Goal: Task Accomplishment & Management: Use online tool/utility

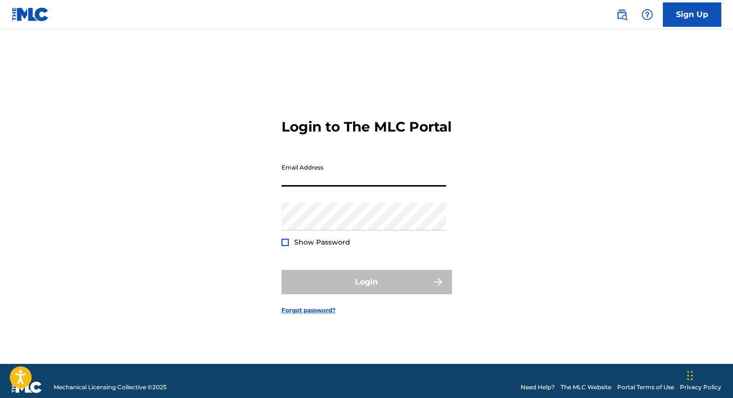
click at [304, 185] on input "Email Address" at bounding box center [363, 173] width 165 height 28
type input "[PERSON_NAME][EMAIL_ADDRESS][DOMAIN_NAME]"
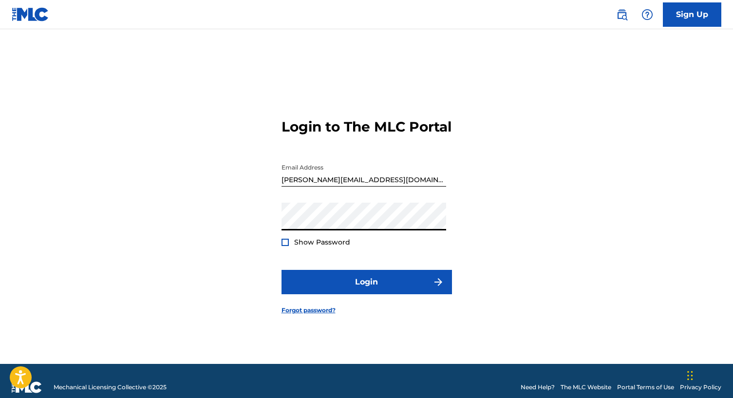
click at [281, 270] on button "Login" at bounding box center [366, 282] width 170 height 24
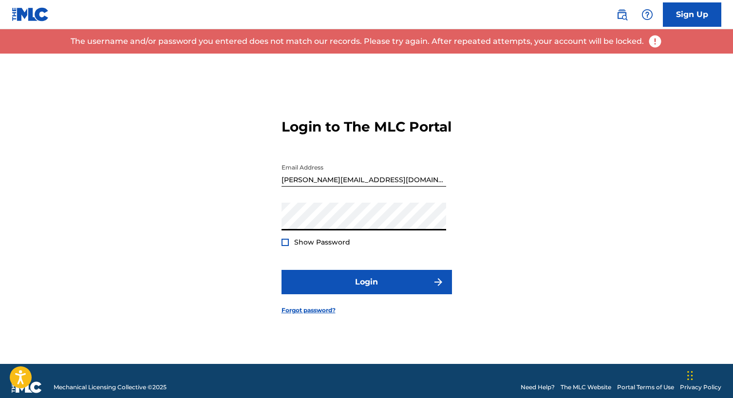
click at [281, 270] on button "Login" at bounding box center [366, 282] width 170 height 24
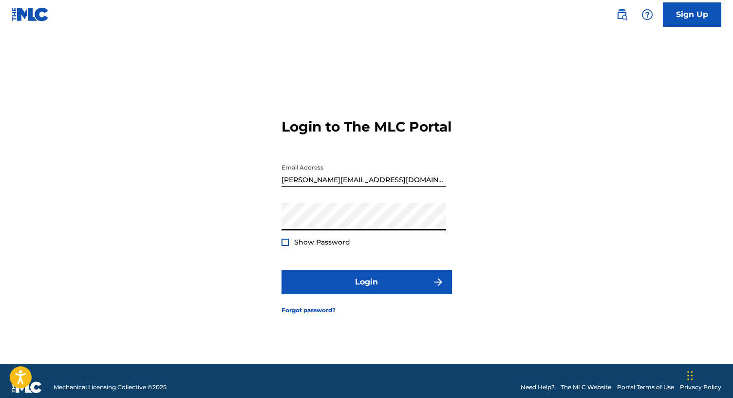
click at [281, 270] on button "Login" at bounding box center [366, 282] width 170 height 24
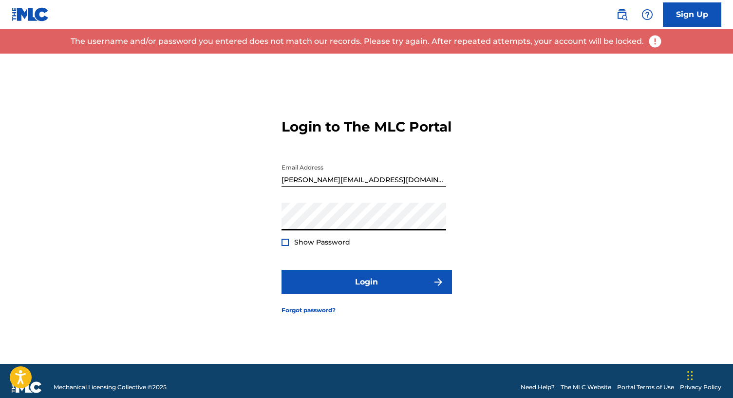
click at [281, 270] on button "Login" at bounding box center [366, 282] width 170 height 24
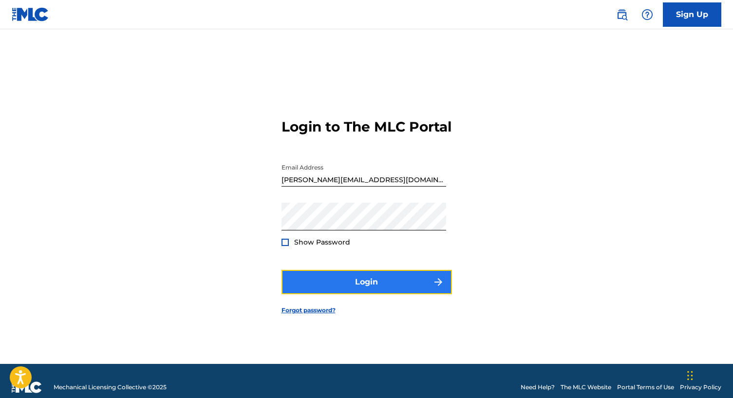
click at [365, 278] on button "Login" at bounding box center [366, 282] width 170 height 24
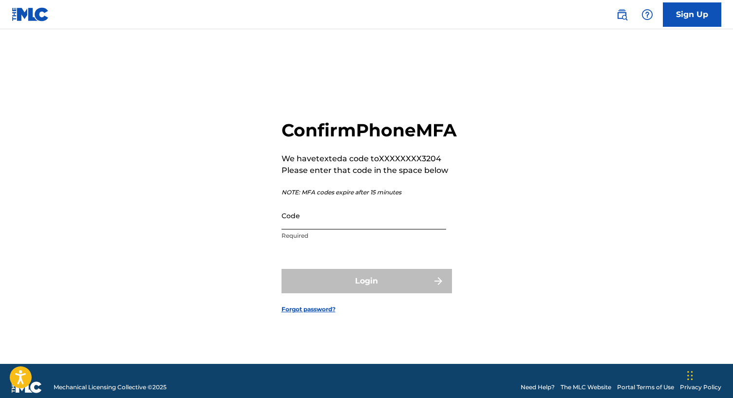
click at [313, 228] on input "Code" at bounding box center [363, 215] width 165 height 28
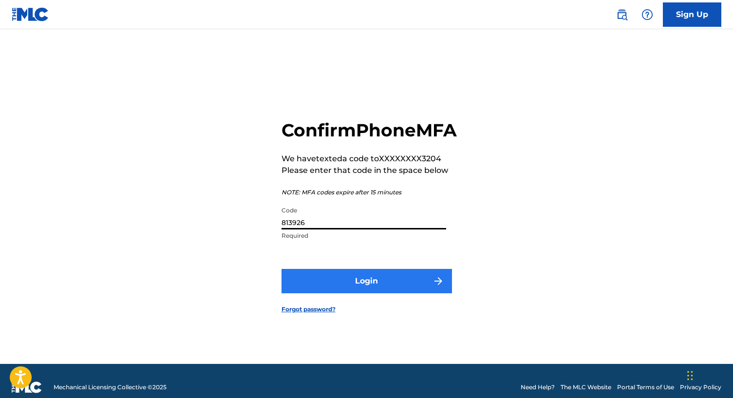
type input "813926"
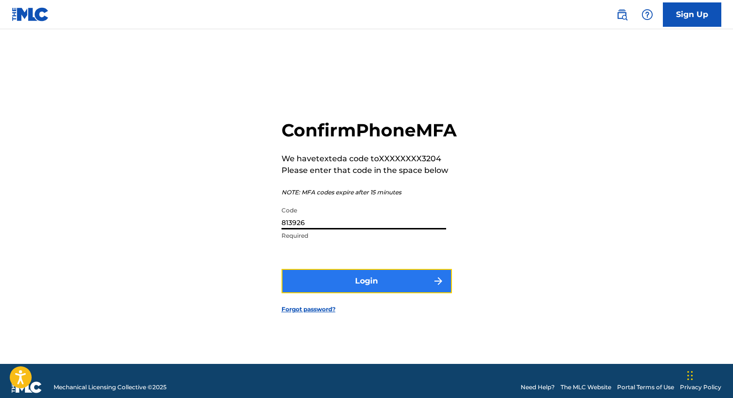
click at [358, 288] on button "Login" at bounding box center [366, 281] width 170 height 24
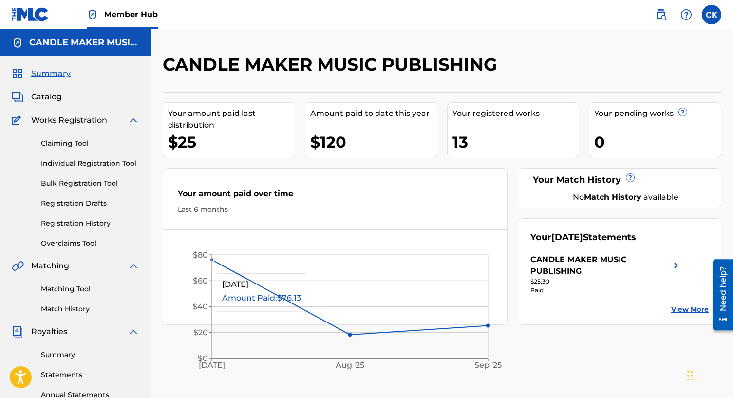
click at [212, 259] on line at bounding box center [212, 307] width 0 height 104
click at [520, 329] on div "CANDLE MAKER MUSIC PUBLISHING Your amount paid last distribution $25 Amount pai…" at bounding box center [442, 305] width 582 height 503
click at [66, 146] on link "Claiming Tool" at bounding box center [90, 143] width 98 height 10
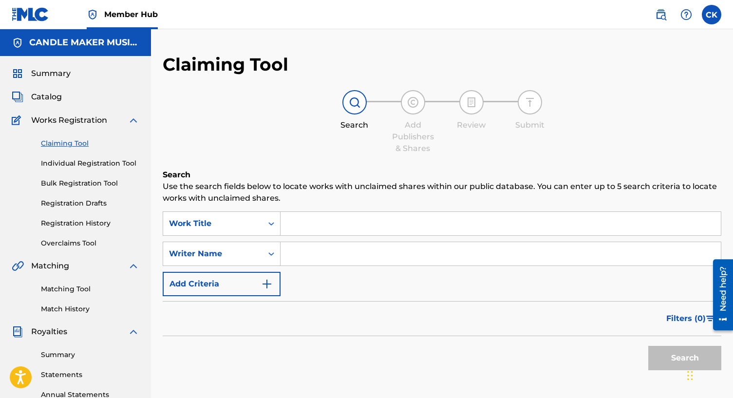
click at [327, 218] on input "Search Form" at bounding box center [500, 223] width 440 height 23
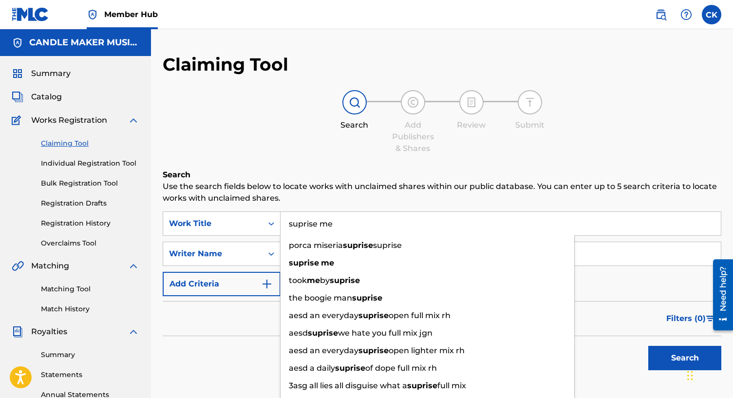
click at [648, 346] on button "Search" at bounding box center [684, 358] width 73 height 24
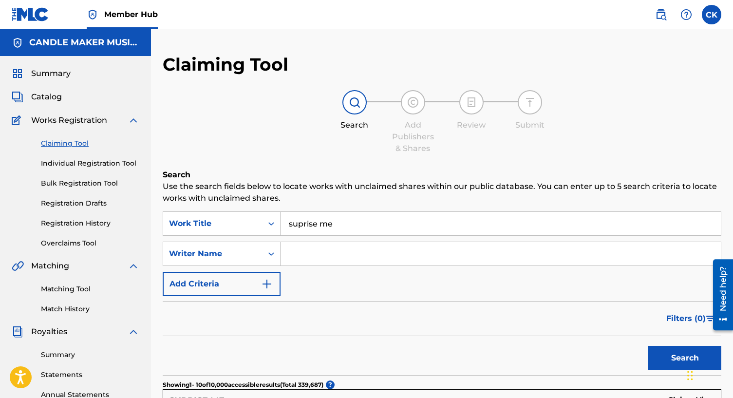
click at [300, 224] on input "suprise me" at bounding box center [500, 223] width 440 height 23
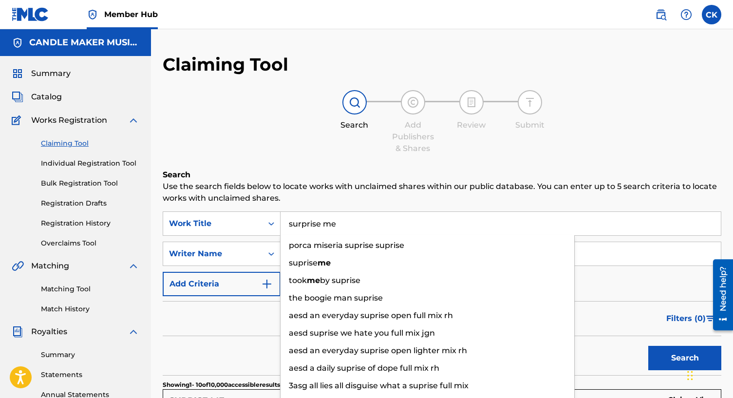
type input "surprise me"
click at [648, 346] on button "Search" at bounding box center [684, 358] width 73 height 24
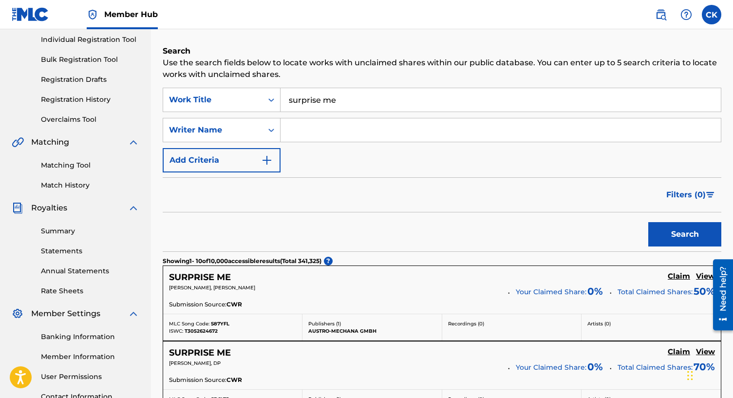
scroll to position [67, 0]
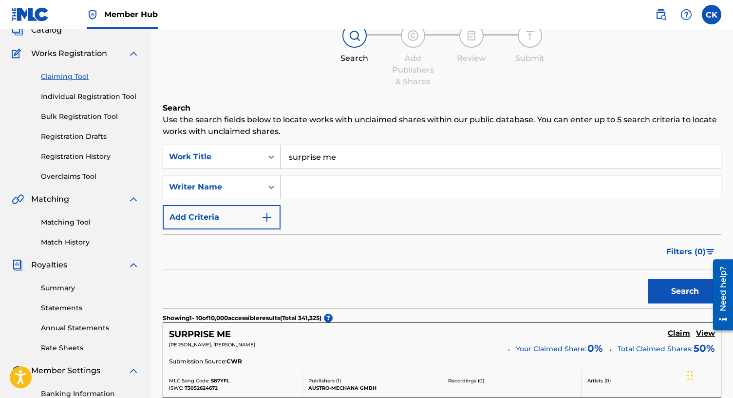
click at [326, 190] on input "Search Form" at bounding box center [500, 186] width 440 height 23
type input "[PERSON_NAME]"
click at [648, 279] on button "Search" at bounding box center [684, 291] width 73 height 24
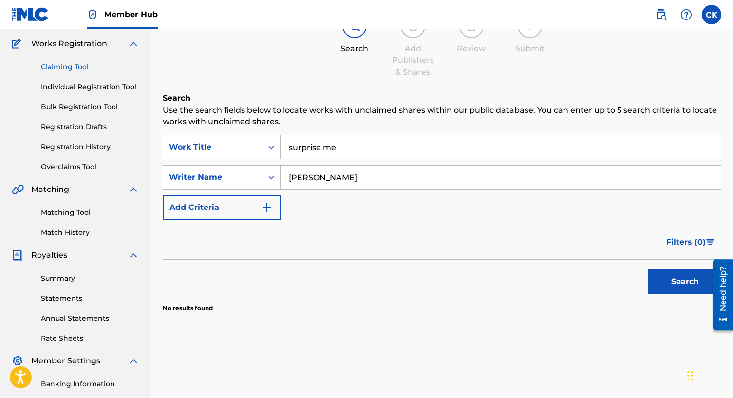
scroll to position [77, 0]
click at [340, 149] on input "surprise me" at bounding box center [500, 146] width 440 height 23
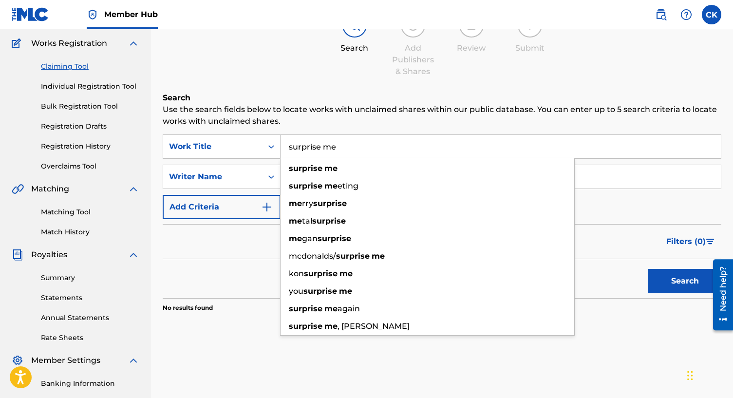
click at [340, 149] on input "surprise me" at bounding box center [500, 146] width 440 height 23
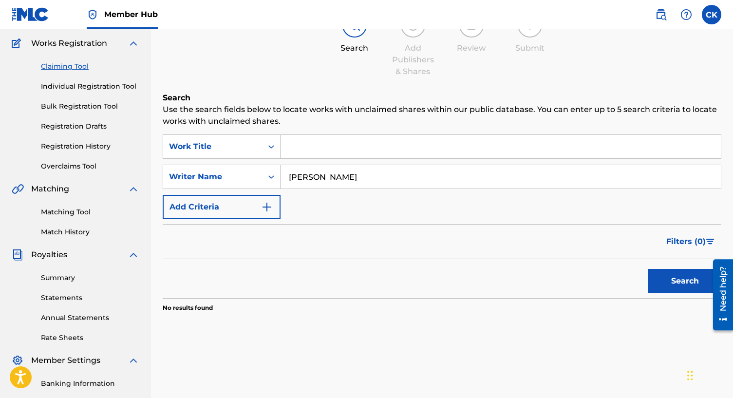
click at [475, 163] on div "SearchWithCriteria68e488dc-3948-404c-af78-2de2c974d009 Work Title SearchWithCri…" at bounding box center [442, 176] width 558 height 85
click at [649, 279] on button "Search" at bounding box center [684, 281] width 73 height 24
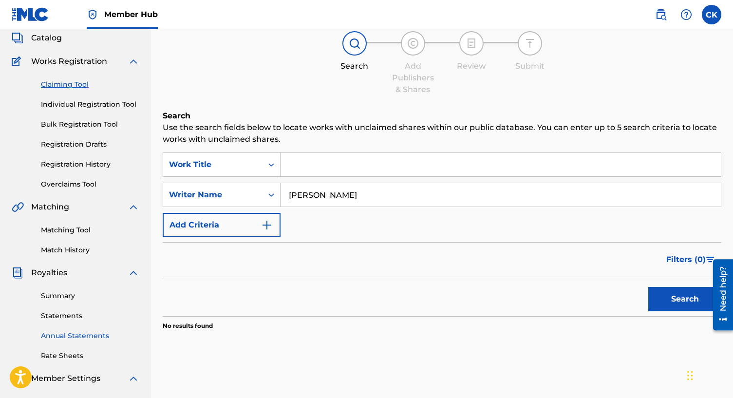
scroll to position [0, 0]
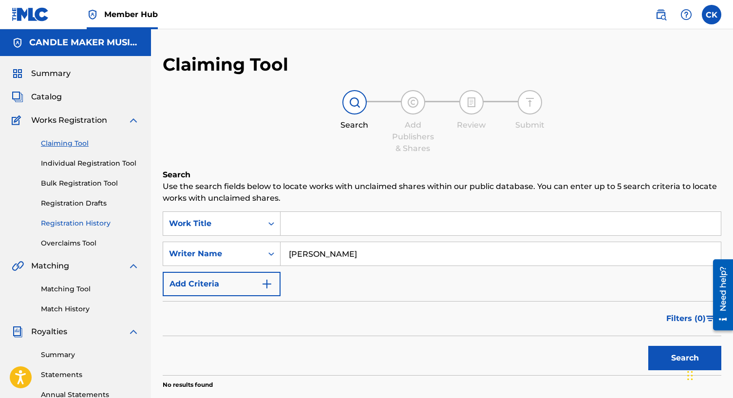
click at [77, 226] on link "Registration History" at bounding box center [90, 223] width 98 height 10
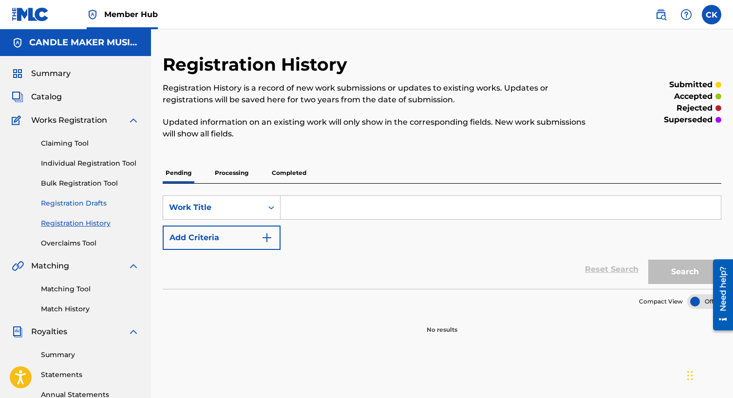
click at [75, 201] on link "Registration Drafts" at bounding box center [90, 203] width 98 height 10
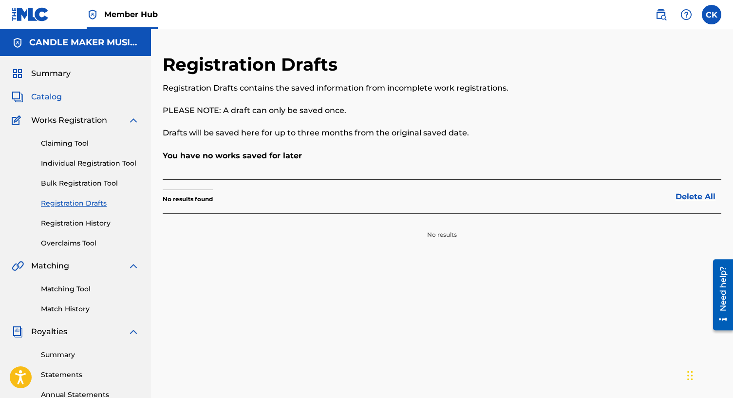
click at [47, 100] on span "Catalog" at bounding box center [46, 97] width 31 height 12
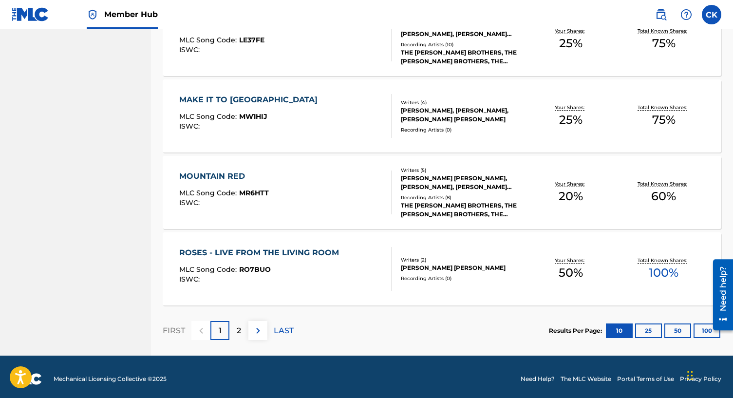
scroll to position [716, 0]
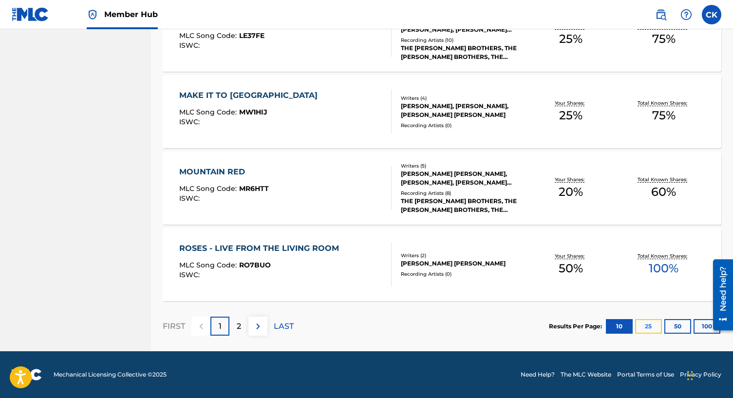
click at [649, 330] on button "25" at bounding box center [648, 326] width 27 height 15
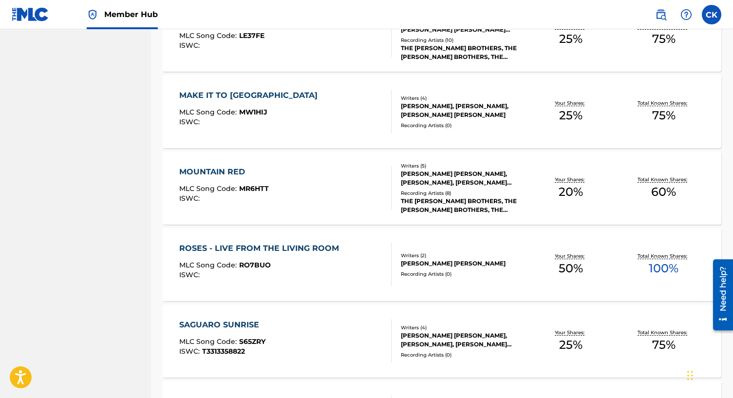
scroll to position [941, 0]
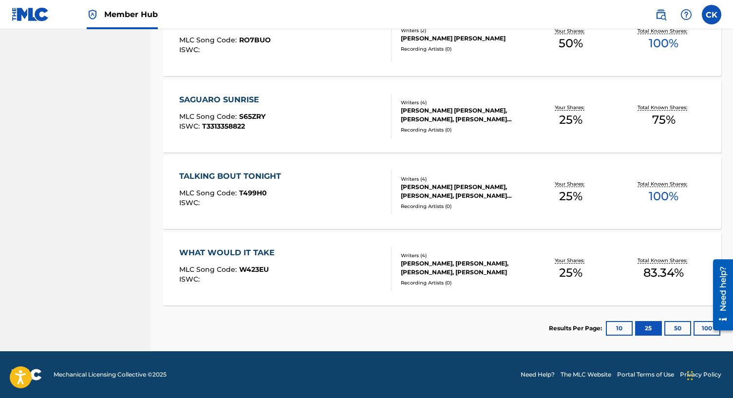
click at [244, 100] on div "SAGUARO SUNRISE" at bounding box center [222, 100] width 86 height 12
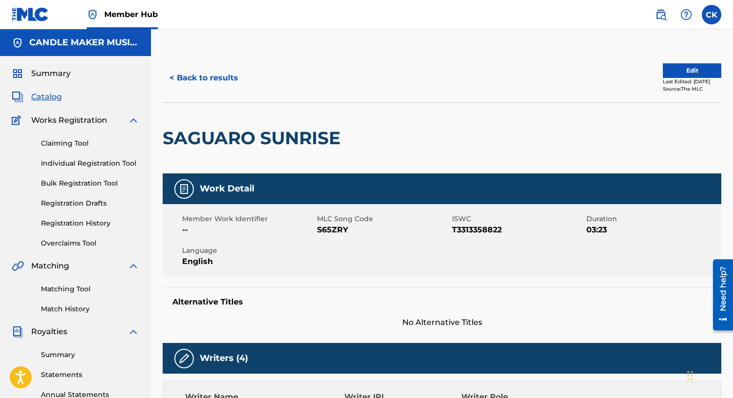
click at [45, 93] on span "Catalog" at bounding box center [46, 97] width 31 height 12
